Goal: Task Accomplishment & Management: Use online tool/utility

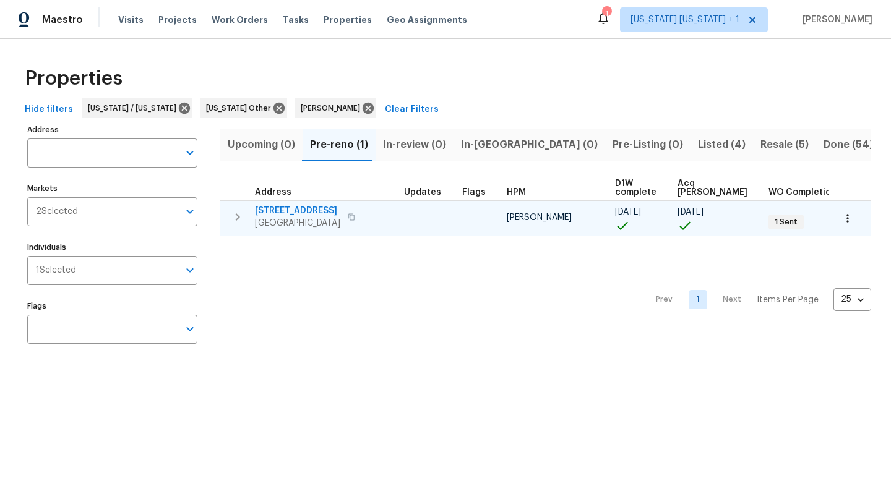
click at [285, 217] on span "[GEOGRAPHIC_DATA]" at bounding box center [297, 223] width 85 height 12
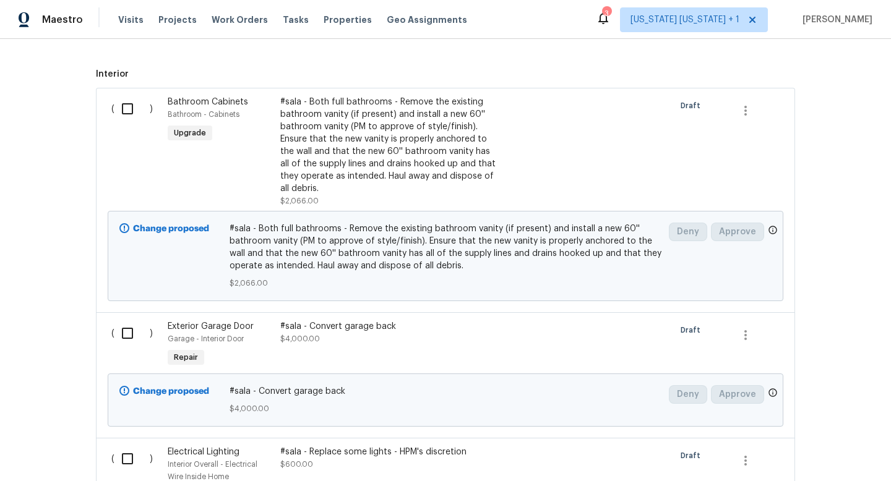
scroll to position [401, 0]
drag, startPoint x: 406, startPoint y: 332, endPoint x: 315, endPoint y: 343, distance: 91.6
click at [315, 343] on div "#sala - Convert garage back $4,000.00" at bounding box center [389, 334] width 218 height 25
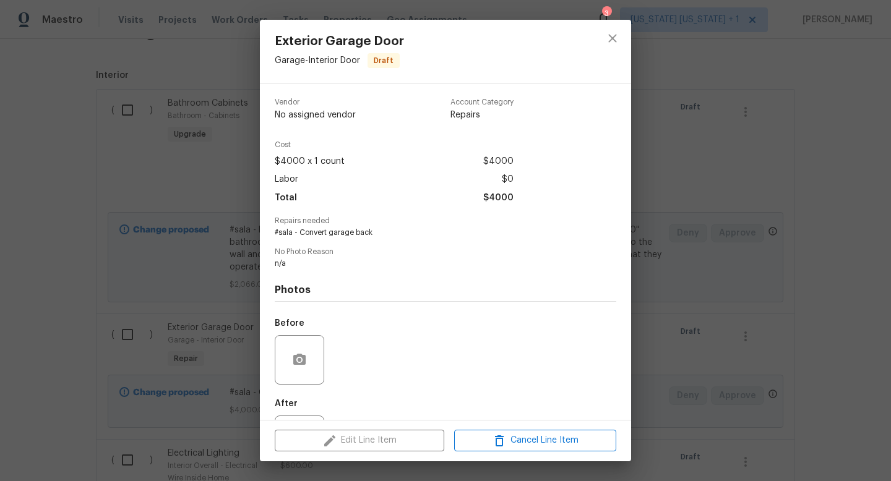
click at [336, 346] on div "Before" at bounding box center [445, 352] width 341 height 80
click at [612, 35] on icon "close" at bounding box center [612, 38] width 15 height 15
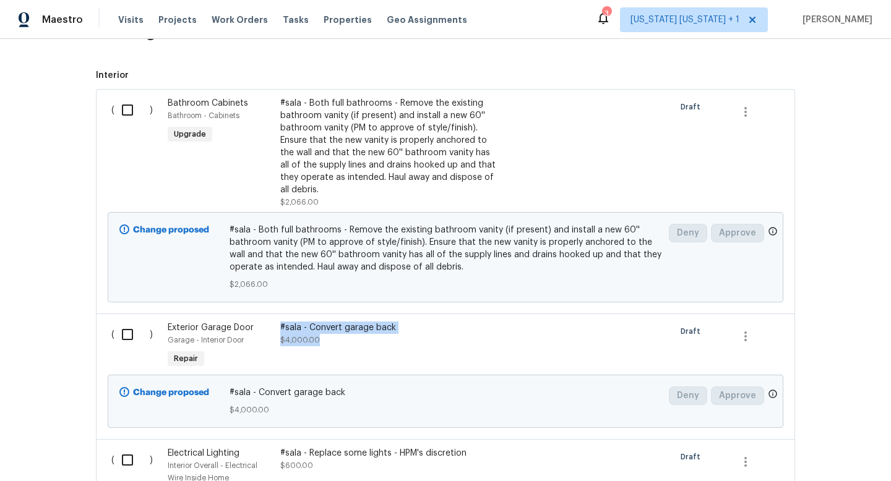
drag, startPoint x: 356, startPoint y: 346, endPoint x: 275, endPoint y: 330, distance: 82.7
click at [276, 330] on div "#sala - Convert garage back $4,000.00" at bounding box center [388, 346] width 225 height 57
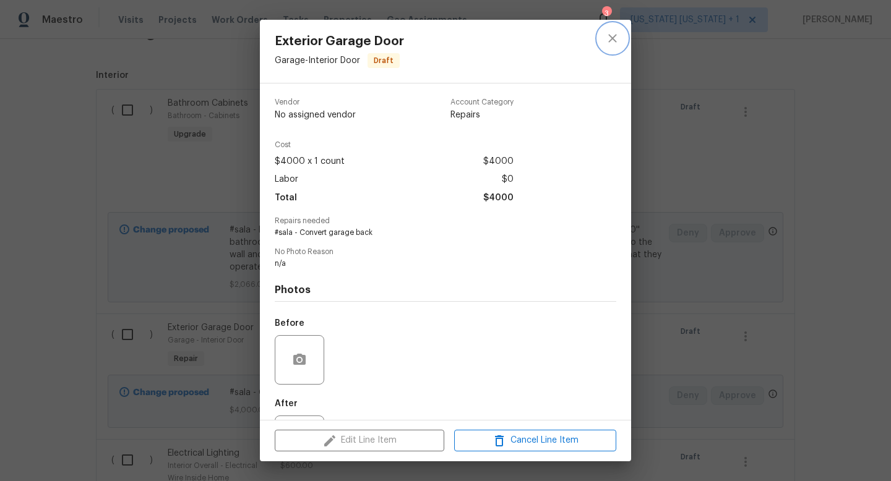
click at [620, 32] on button "close" at bounding box center [613, 39] width 30 height 30
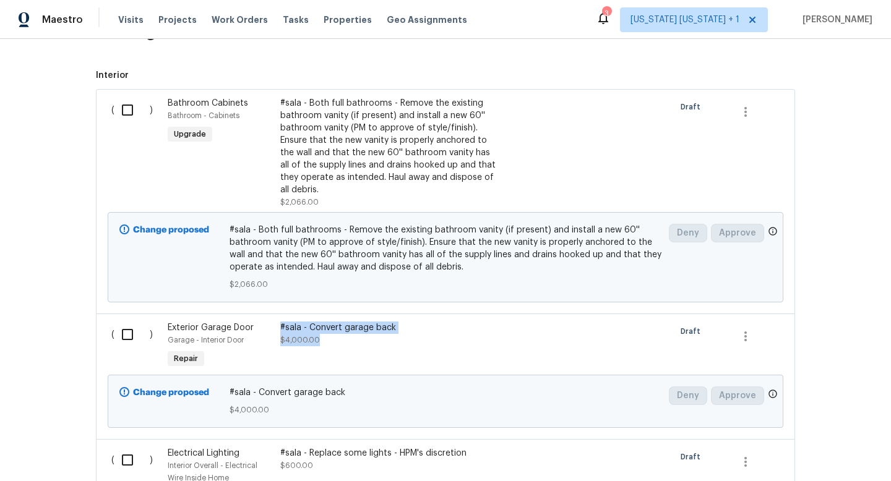
copy div "#sala - Convert garage back $4,000.00"
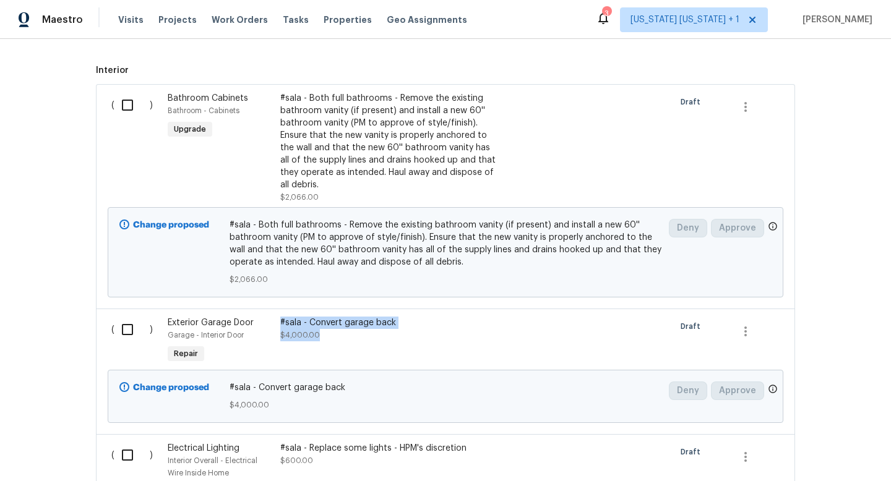
scroll to position [409, 0]
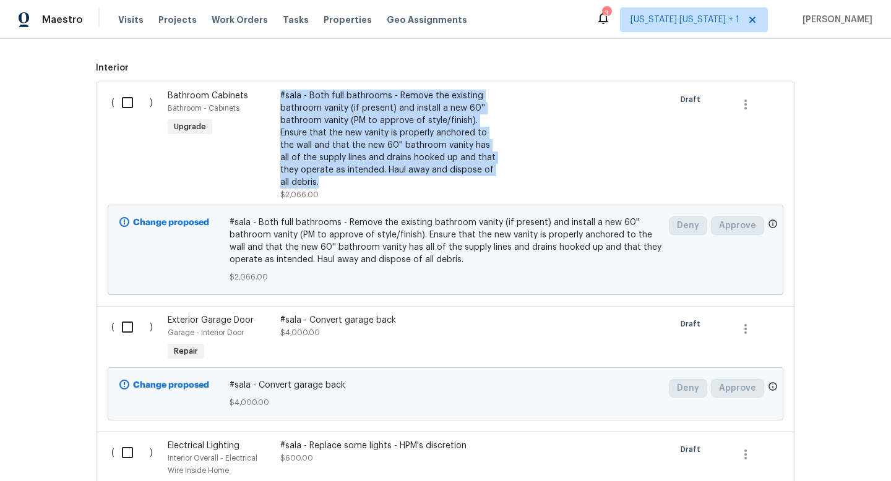
drag, startPoint x: 346, startPoint y: 181, endPoint x: 275, endPoint y: 96, distance: 110.7
click at [280, 96] on div "#sala - Both full bathrooms - Remove the existing bathroom vanity (if present) …" at bounding box center [389, 139] width 218 height 99
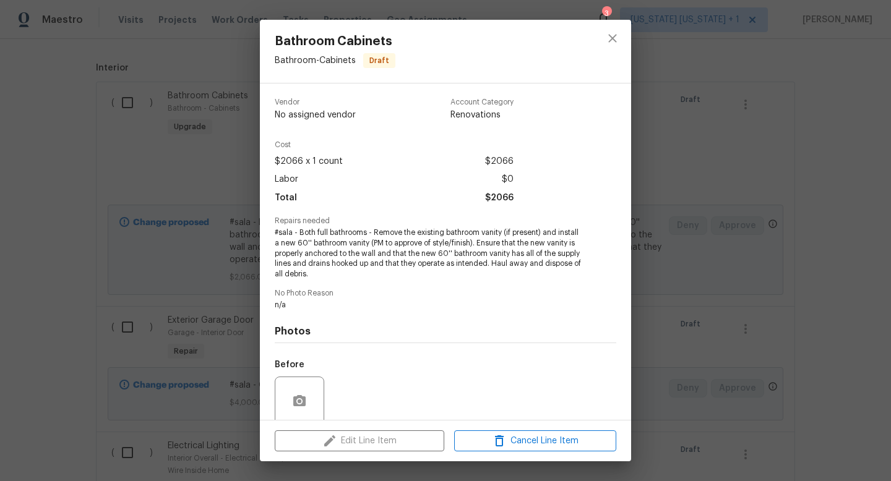
copy div "#sala - Both full bathrooms - Remove the existing bathroom vanity (if present) …"
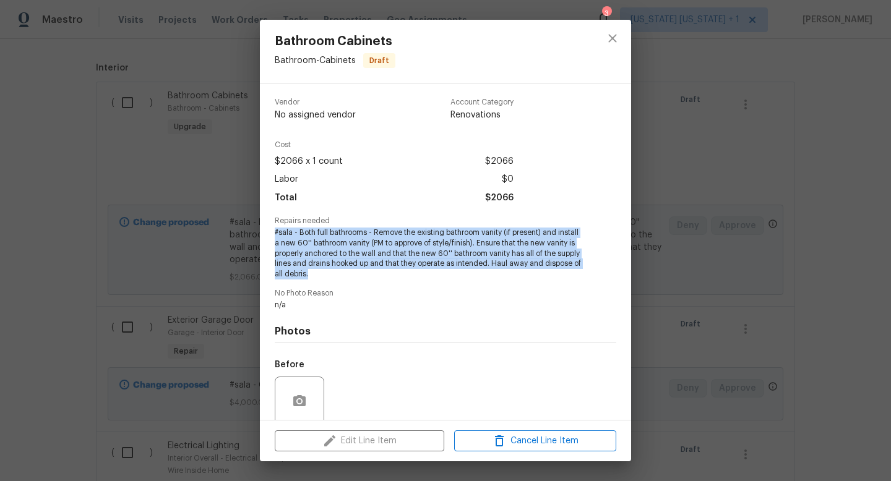
drag, startPoint x: 388, startPoint y: 276, endPoint x: 275, endPoint y: 234, distance: 121.0
click at [275, 234] on span "#sala - Both full bathrooms - Remove the existing bathroom vanity (if present) …" at bounding box center [428, 254] width 307 height 52
copy span "#sala - Both full bathrooms - Remove the existing bathroom vanity (if present) …"
click at [610, 46] on button "close" at bounding box center [613, 39] width 30 height 30
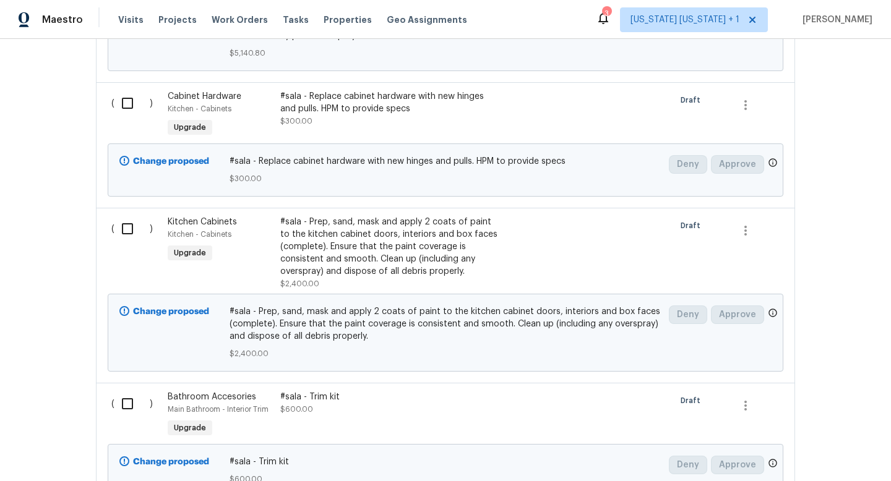
scroll to position [1431, 0]
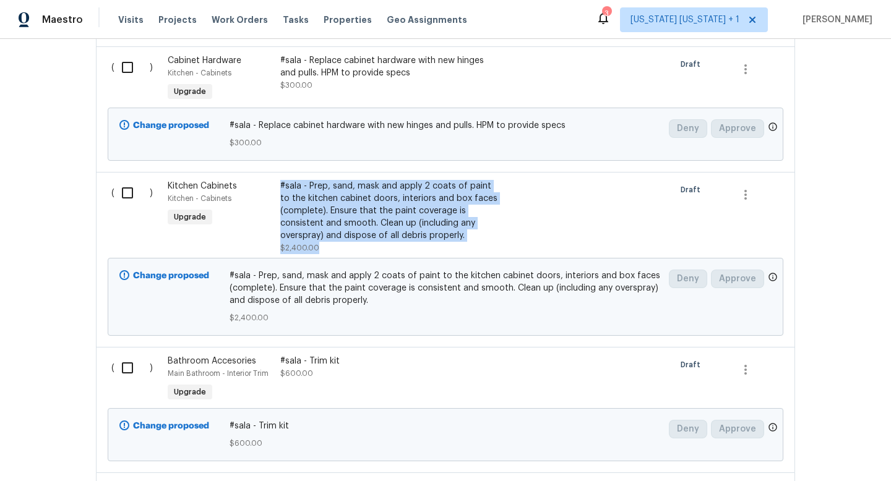
drag, startPoint x: 383, startPoint y: 256, endPoint x: 277, endPoint y: 189, distance: 125.4
click at [280, 189] on div "#sala - Prep, sand, mask and apply 2 coats of paint to the kitchen cabinet door…" at bounding box center [389, 217] width 218 height 74
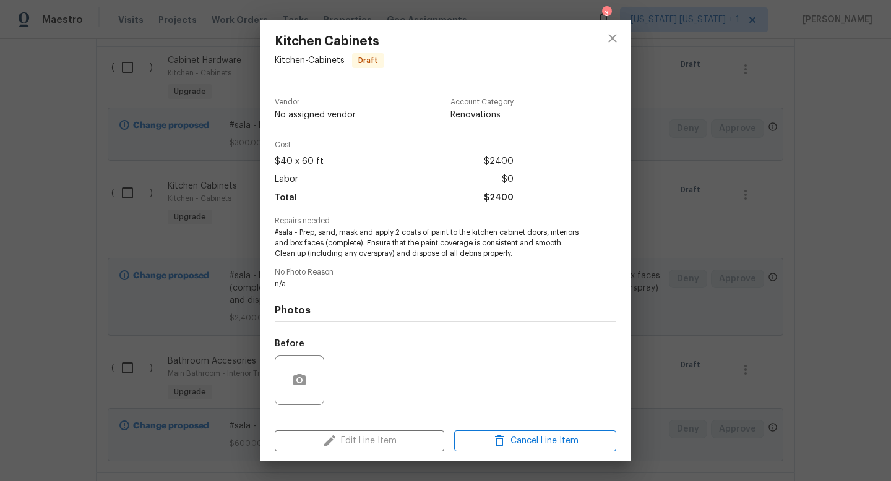
click at [572, 271] on span "No Photo Reason" at bounding box center [445, 272] width 341 height 8
click at [611, 38] on icon "close" at bounding box center [612, 38] width 15 height 15
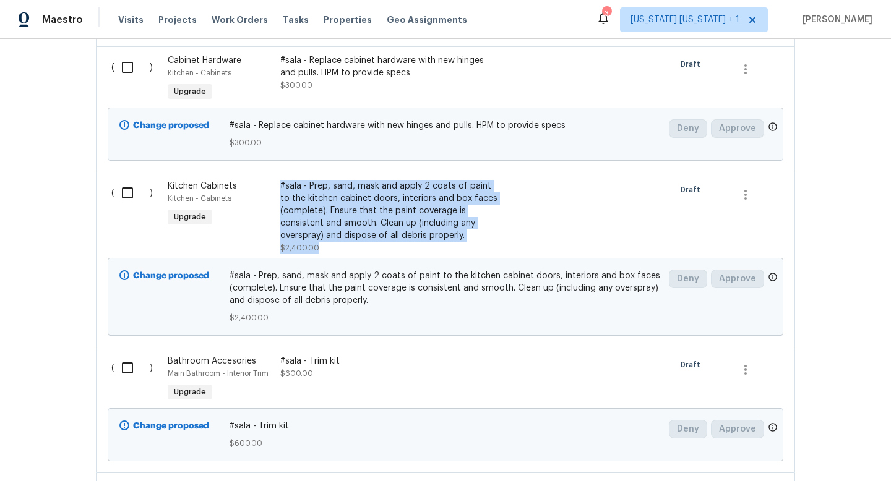
drag, startPoint x: 314, startPoint y: 250, endPoint x: 277, endPoint y: 182, distance: 77.0
click at [280, 182] on div "#sala - Prep, sand, mask and apply 2 coats of paint to the kitchen cabinet door…" at bounding box center [389, 217] width 218 height 74
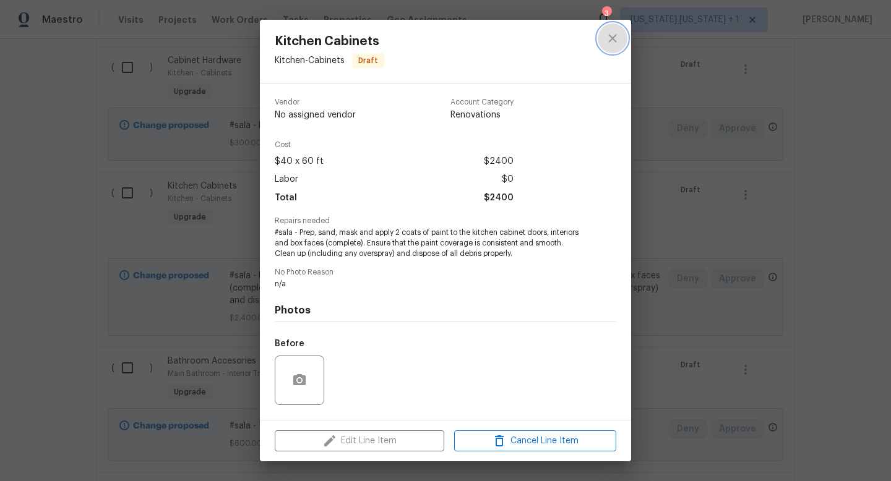
click at [609, 41] on icon "close" at bounding box center [612, 38] width 8 height 8
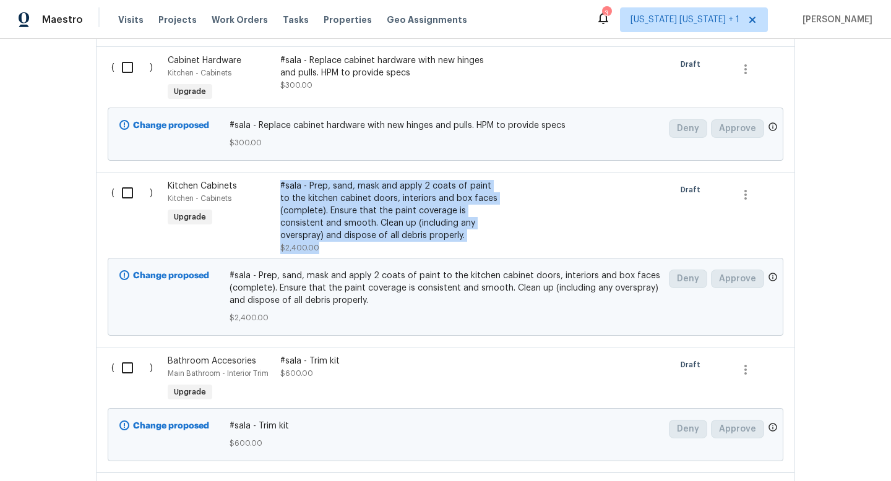
copy div "#sala - Prep, sand, mask and apply 2 coats of paint to the kitchen cabinet door…"
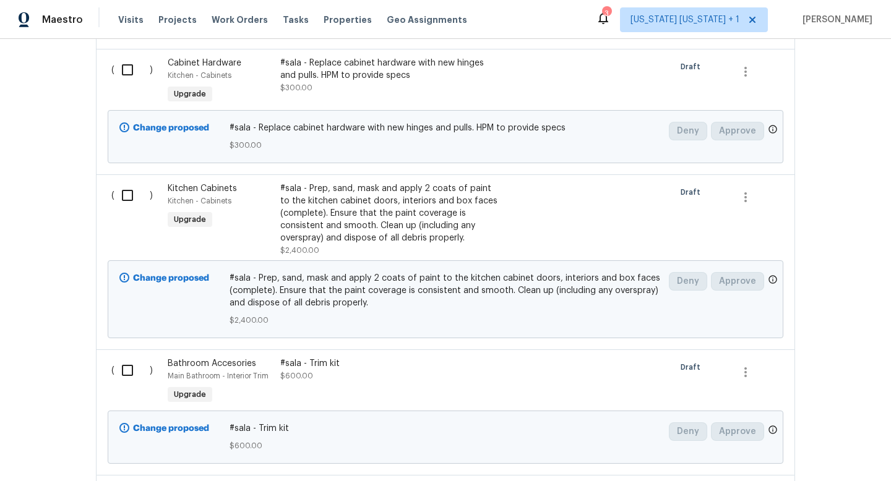
click at [372, 78] on div "#sala - Replace cabinet hardware with new hinges and pulls. HPM to provide specs" at bounding box center [389, 69] width 218 height 25
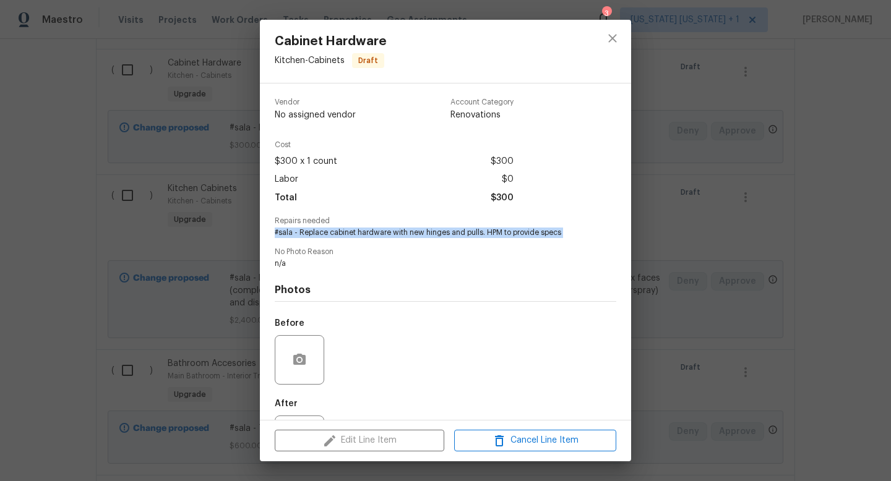
drag, startPoint x: 362, startPoint y: 246, endPoint x: 268, endPoint y: 229, distance: 94.9
click at [268, 229] on div "Vendor No assigned vendor Account Category Renovations Cost $300 x 1 count $300…" at bounding box center [445, 252] width 371 height 336
copy span "#sala - Replace cabinet hardware with new hinges and pulls. HPM to provide specs"
click at [611, 41] on icon "close" at bounding box center [612, 38] width 15 height 15
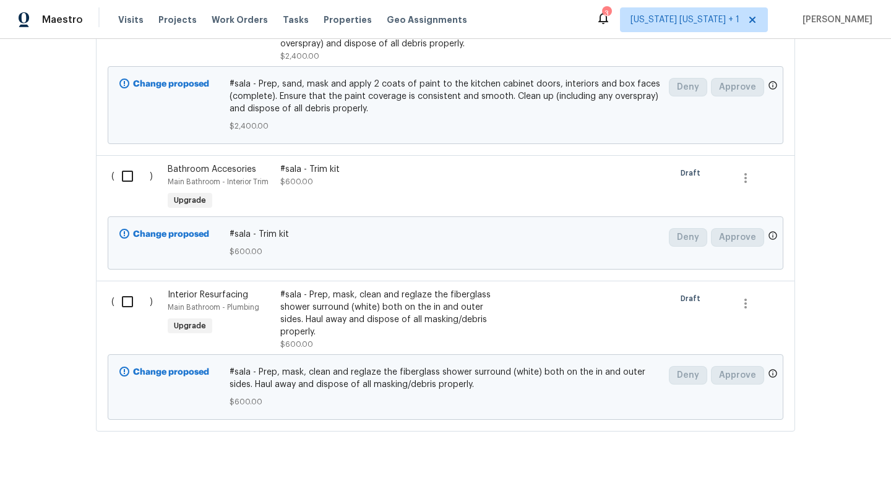
scroll to position [1669, 0]
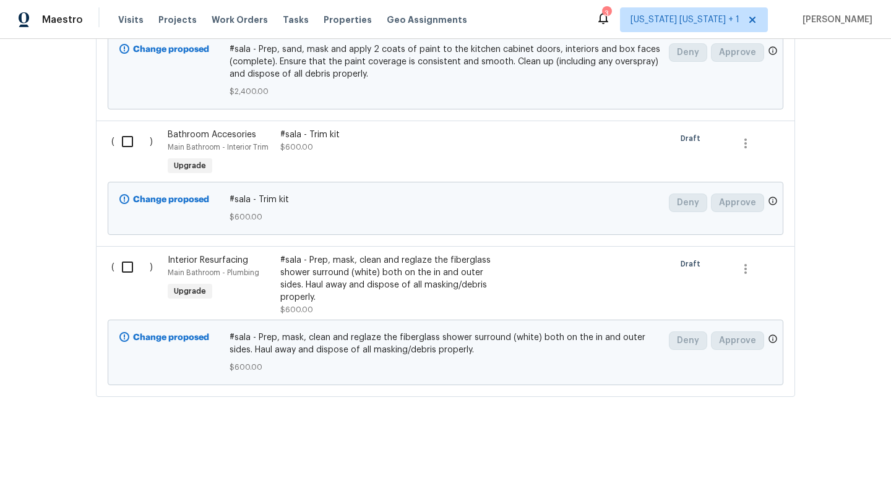
drag, startPoint x: 323, startPoint y: 302, endPoint x: 340, endPoint y: 305, distance: 17.0
click at [340, 305] on div "#sala - Prep, mask, clean and reglaze the fiberglass shower surround (white) bo…" at bounding box center [389, 285] width 218 height 62
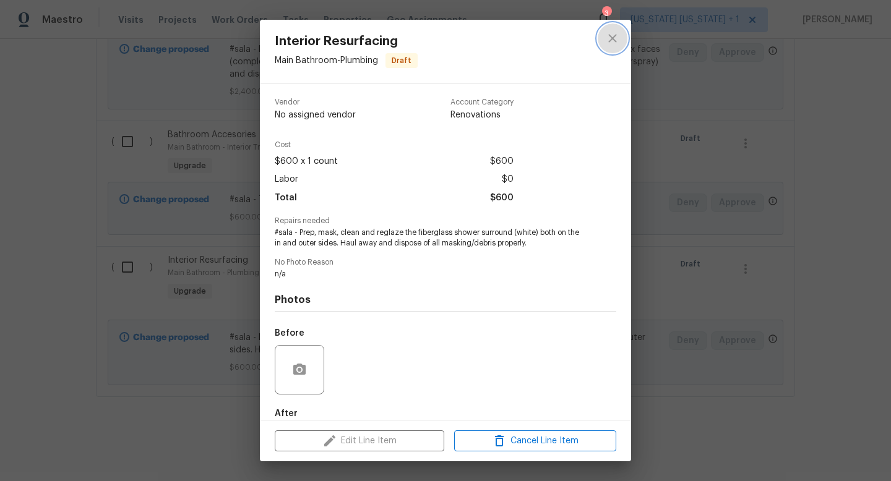
click at [617, 40] on icon "close" at bounding box center [612, 38] width 15 height 15
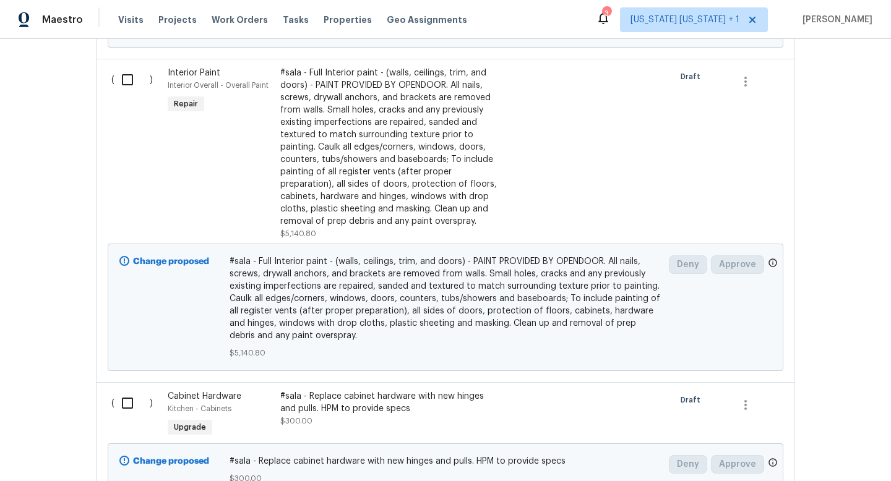
scroll to position [1071, 0]
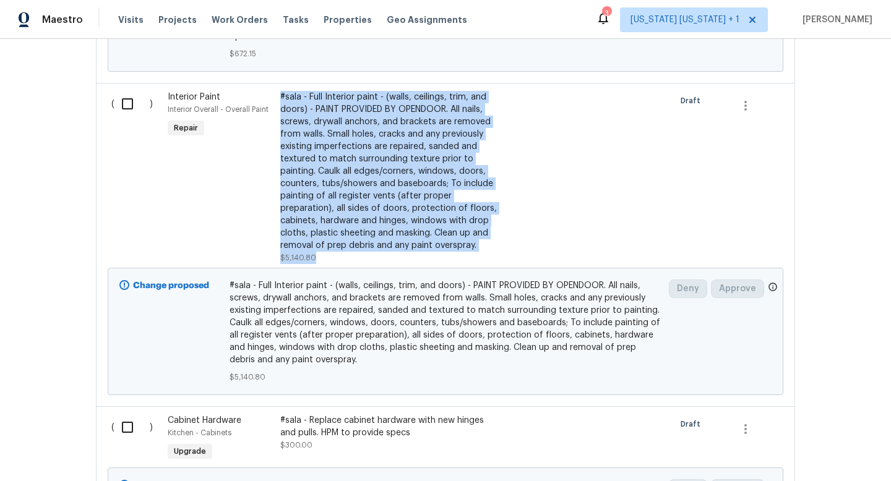
drag, startPoint x: 365, startPoint y: 262, endPoint x: 277, endPoint y: 96, distance: 188.1
click at [280, 96] on div "#sala - Full Interior paint - (walls, ceilings, trim, and doors) - PAINT PROVID…" at bounding box center [389, 177] width 218 height 173
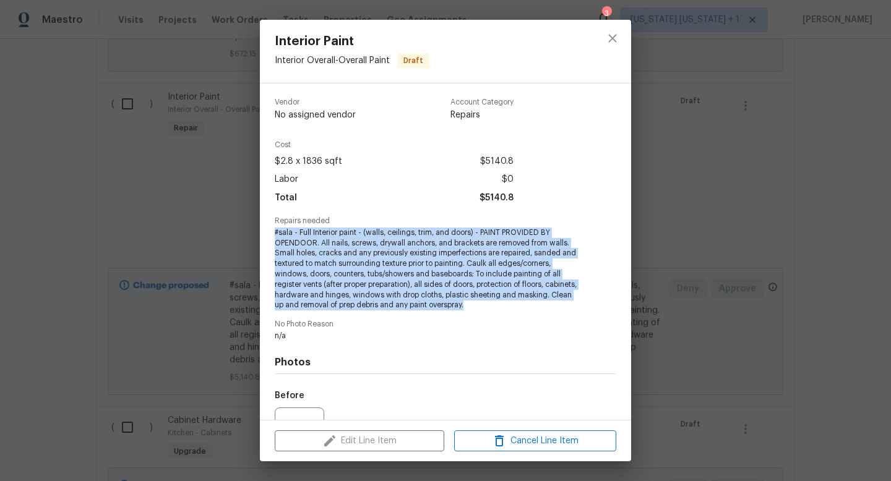
drag, startPoint x: 528, startPoint y: 307, endPoint x: 274, endPoint y: 235, distance: 264.2
click at [275, 235] on span "#sala - Full Interior paint - (walls, ceilings, trim, and doors) - PAINT PROVID…" at bounding box center [428, 269] width 307 height 83
copy span "#sala - Full Interior paint - (walls, ceilings, trim, and doors) - PAINT PROVID…"
click at [615, 44] on icon "close" at bounding box center [612, 38] width 15 height 15
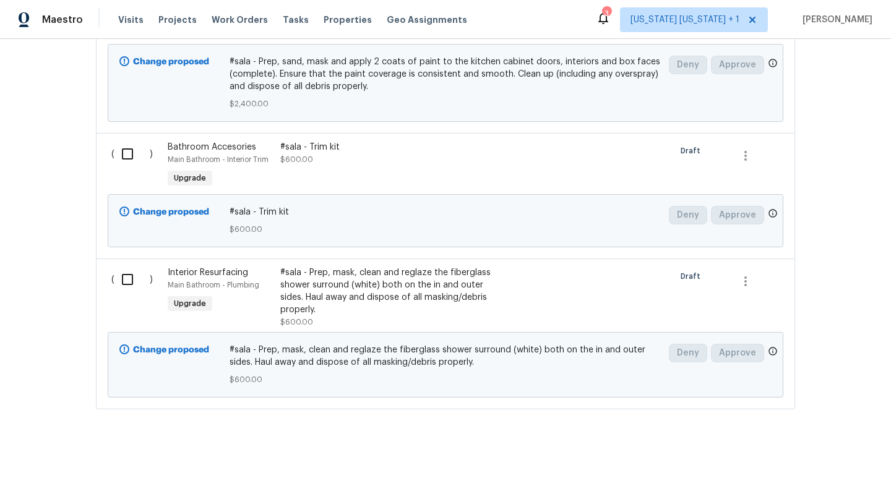
scroll to position [1647, 0]
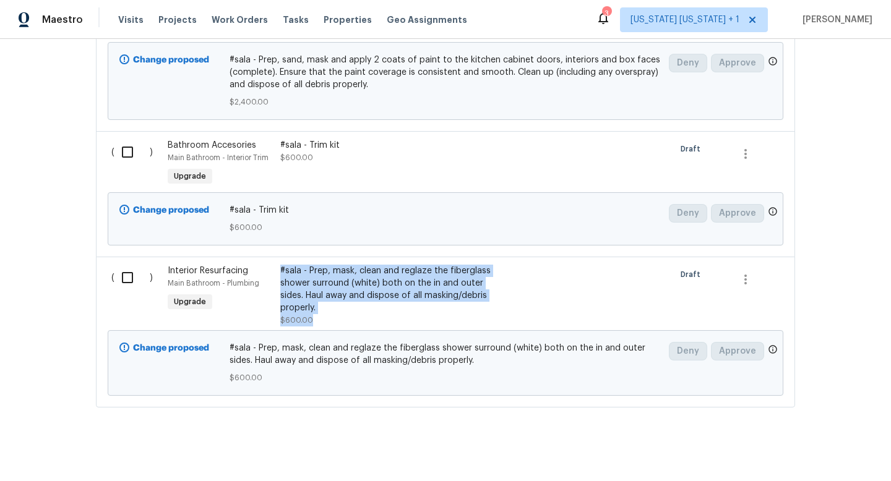
drag, startPoint x: 354, startPoint y: 328, endPoint x: 275, endPoint y: 269, distance: 99.5
click at [276, 269] on div "#sala - Prep, mask, clean and reglaze the fiberglass shower surround (white) bo…" at bounding box center [388, 295] width 225 height 69
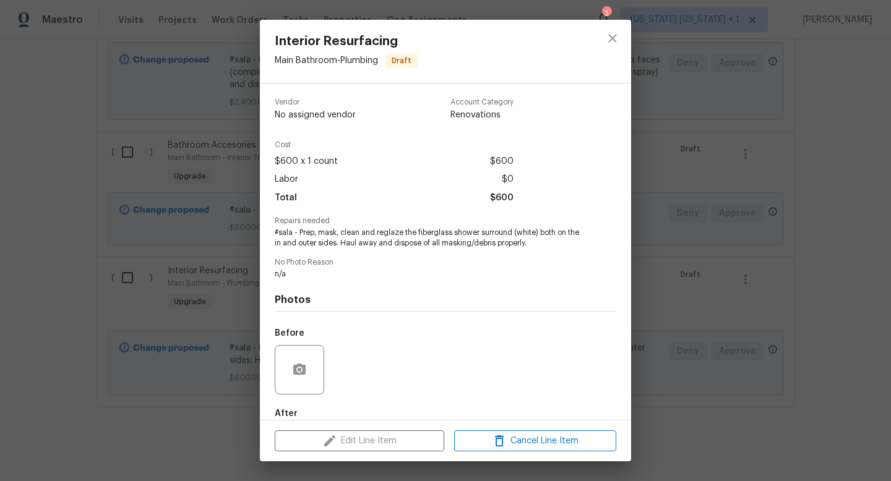
copy div "#sala - Prep, mask, clean and reglaze the fiberglass shower surround (white) bo…"
click at [434, 240] on span "#sala - Prep, mask, clean and reglaze the fiberglass shower surround (white) bo…" at bounding box center [428, 238] width 307 height 21
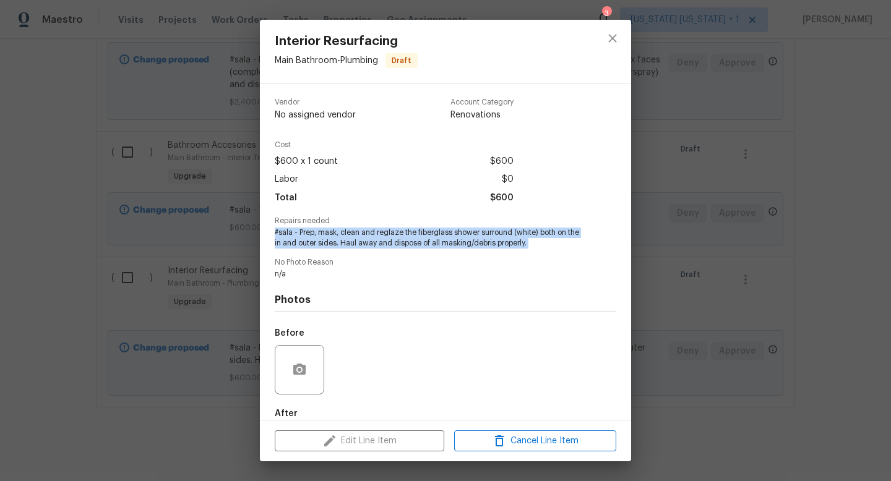
drag, startPoint x: 552, startPoint y: 251, endPoint x: 273, endPoint y: 231, distance: 279.6
click at [273, 231] on div "Vendor No assigned vendor Account Category Renovations Cost $600 x 1 count $600…" at bounding box center [445, 252] width 371 height 336
copy span "#sala - Prep, mask, clean and reglaze the fiberglass shower surround (white) bo…"
